Goal: Navigation & Orientation: Find specific page/section

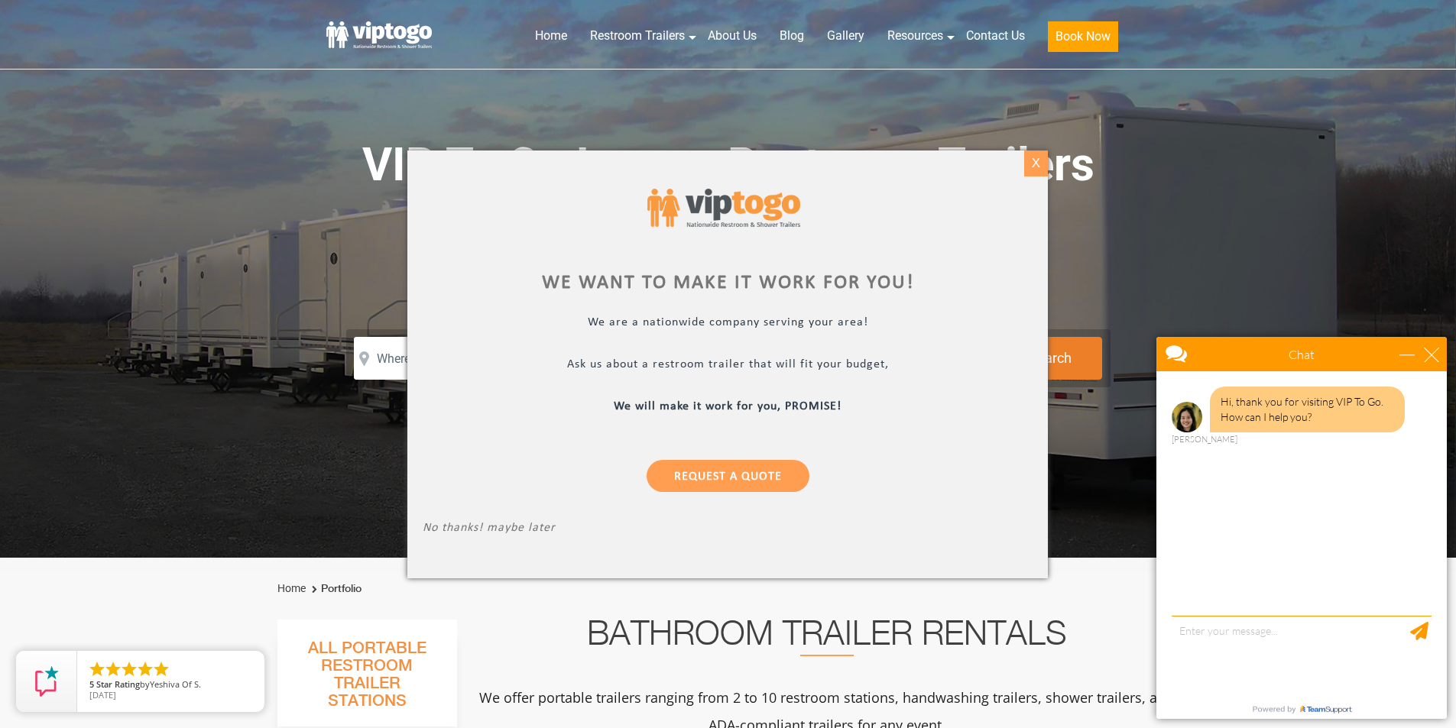
click at [1034, 167] on div "X" at bounding box center [1036, 164] width 24 height 26
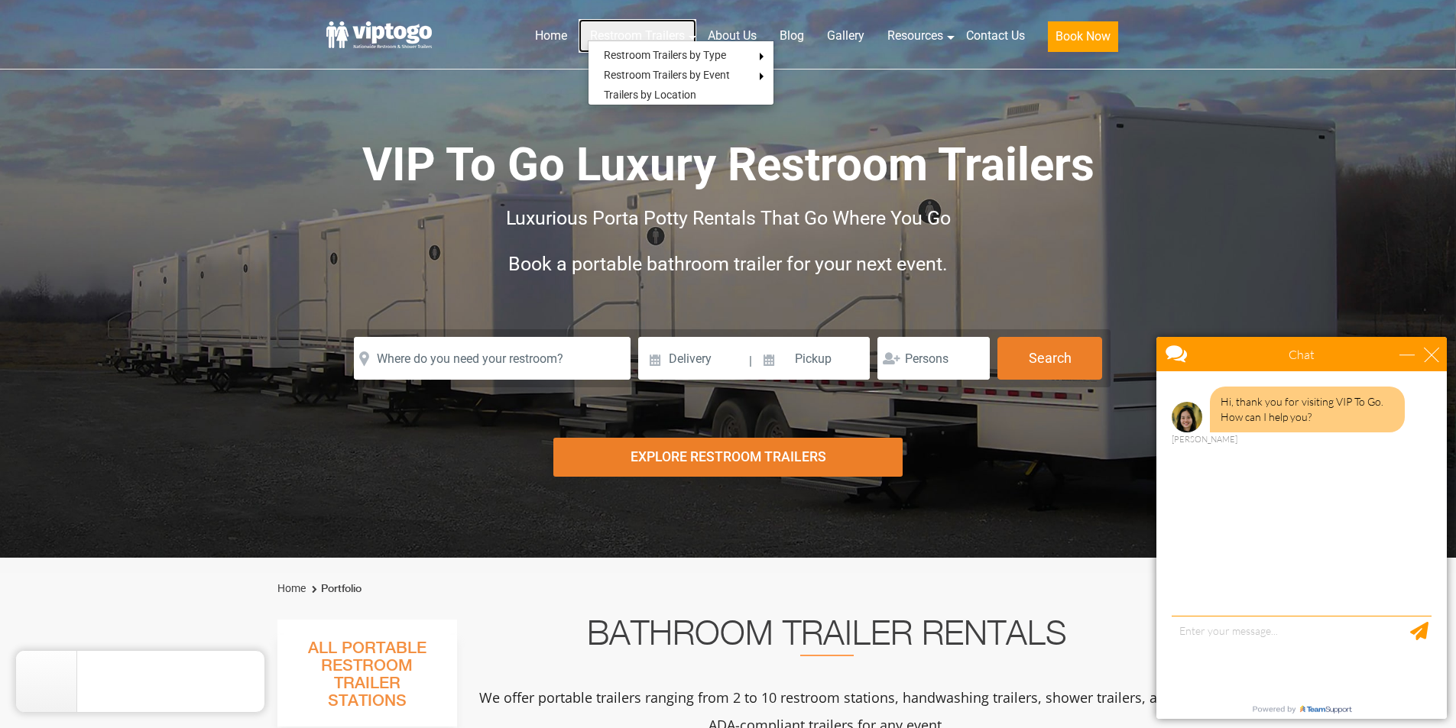
click at [630, 28] on link "Restroom Trailers" at bounding box center [637, 36] width 118 height 34
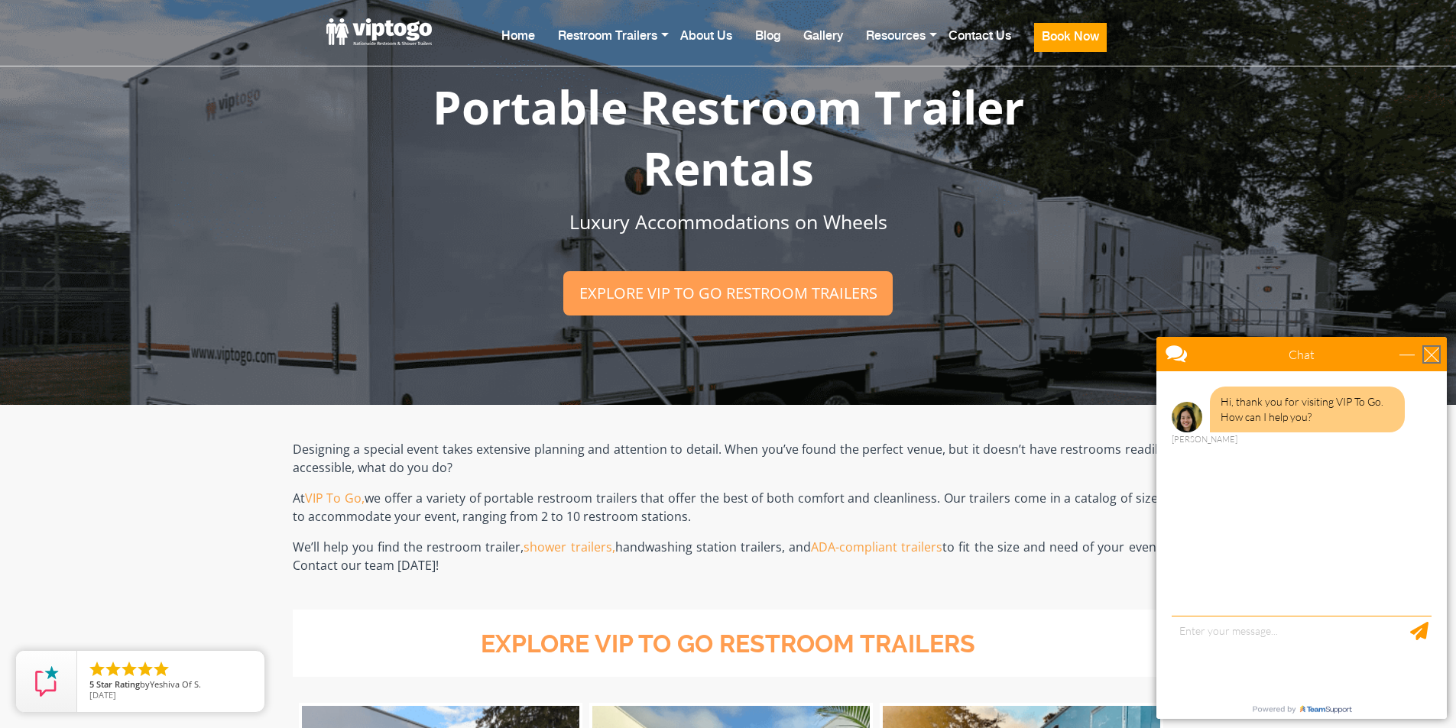
click at [1430, 351] on div "close" at bounding box center [1430, 354] width 15 height 15
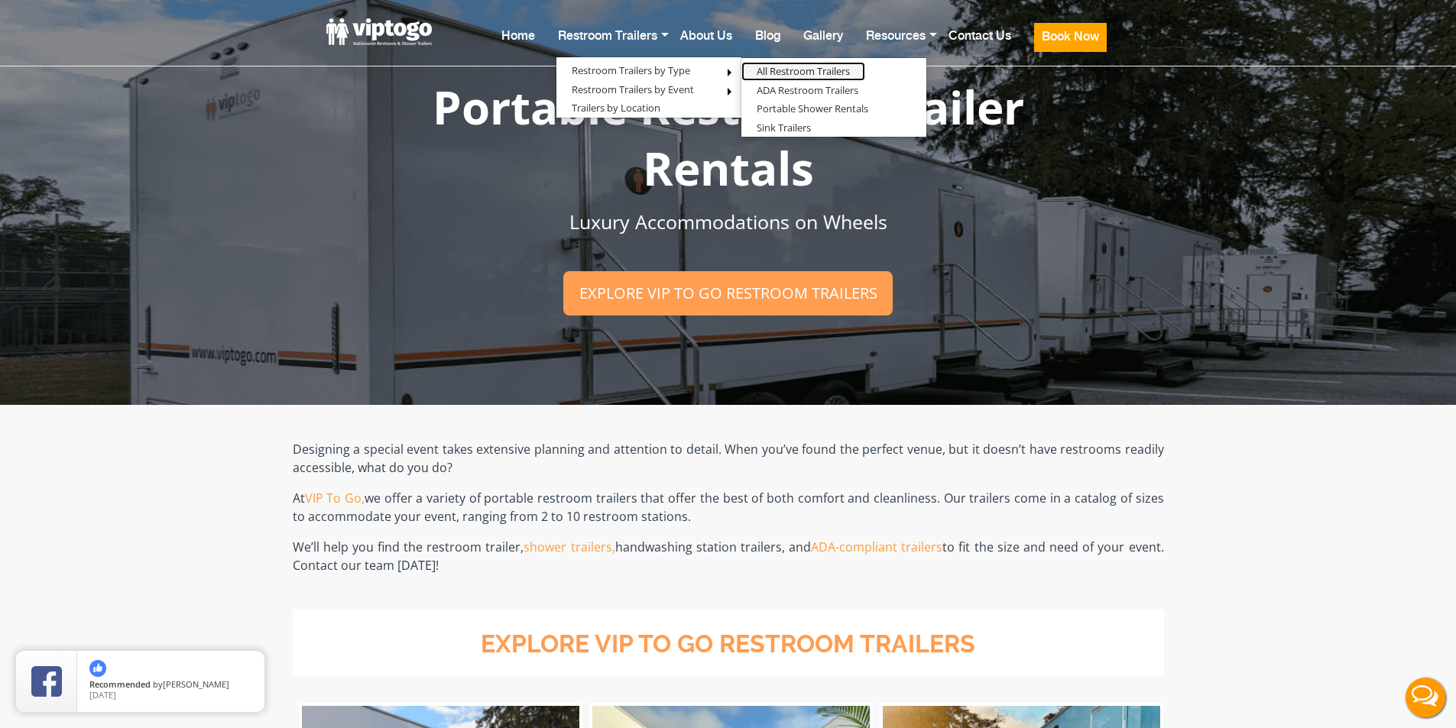
click at [796, 67] on link "All Restroom Trailers" at bounding box center [803, 71] width 124 height 19
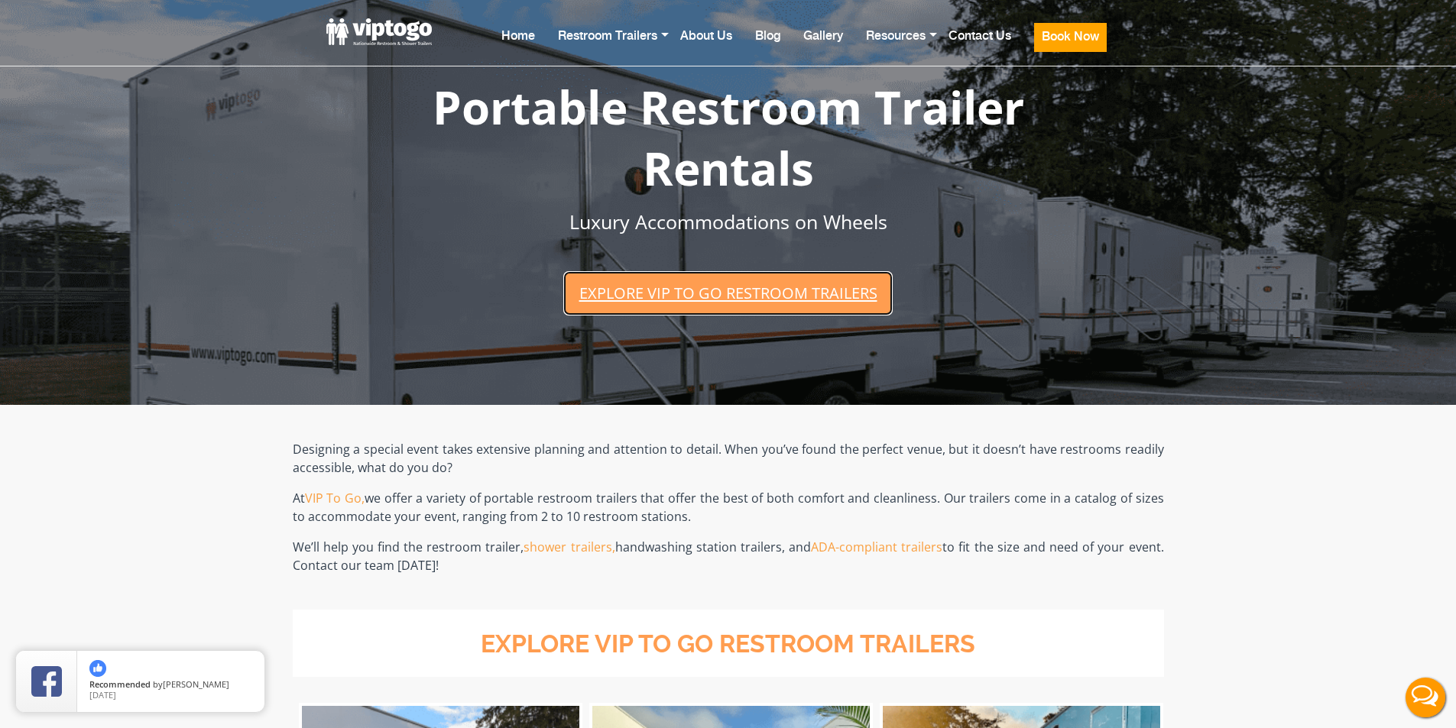
click at [723, 284] on link "Explore VIP To Go restroom trailers" at bounding box center [727, 293] width 329 height 44
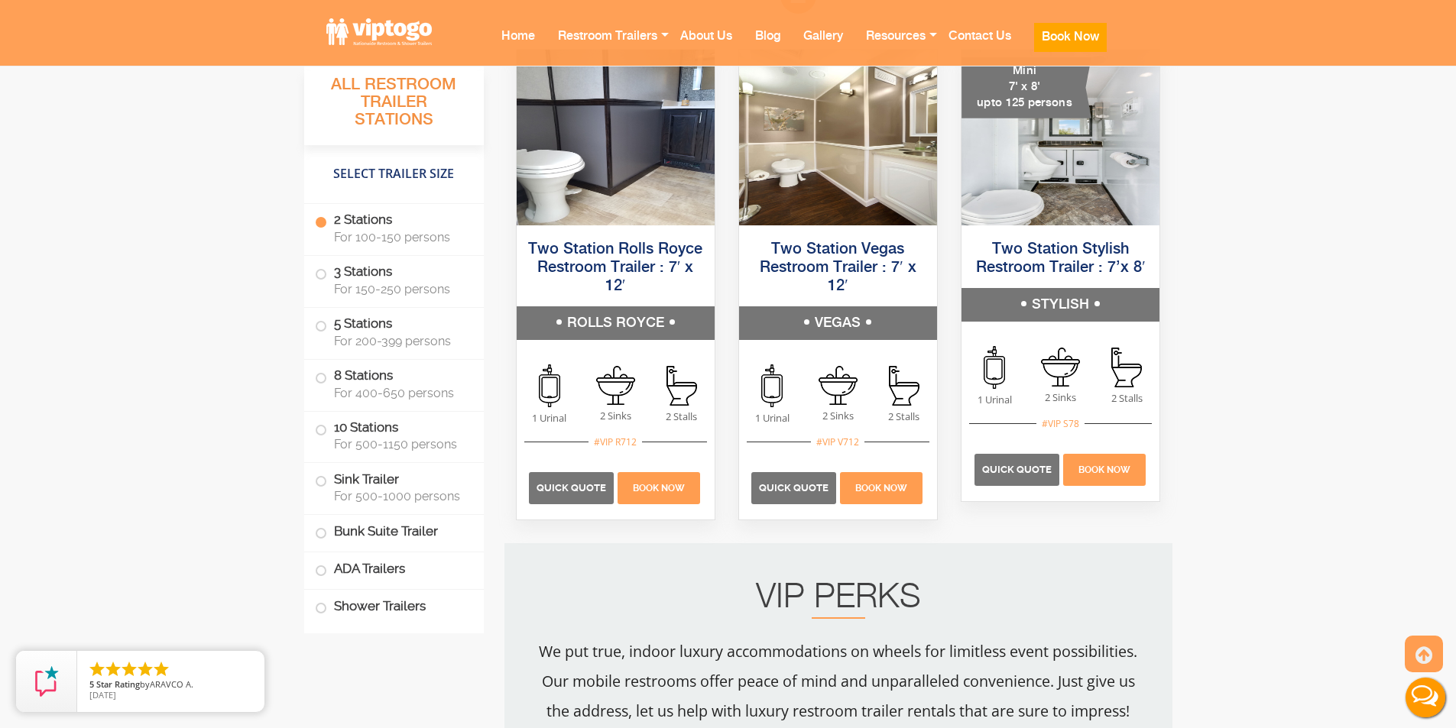
scroll to position [1122, 0]
